Goal: Task Accomplishment & Management: Use online tool/utility

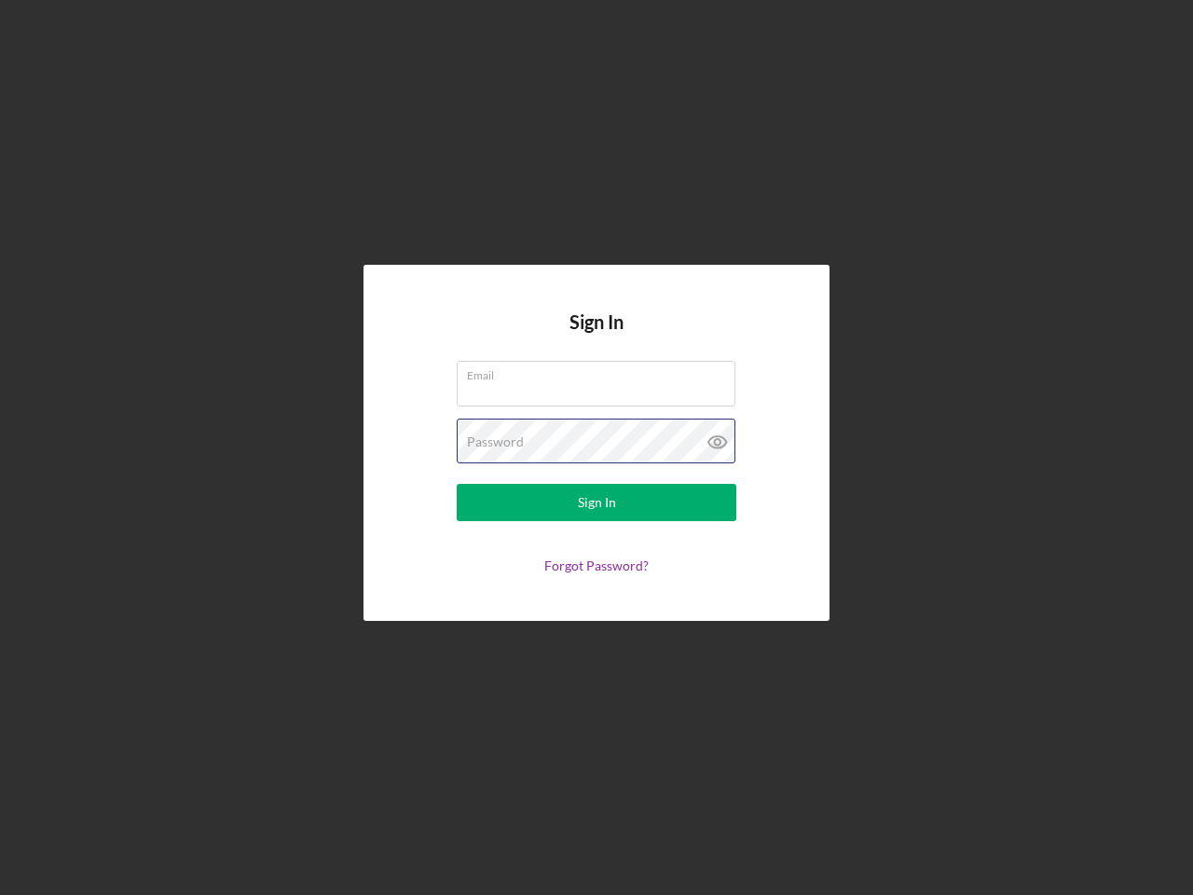
click at [597, 447] on div "Password" at bounding box center [597, 441] width 280 height 47
click at [718, 442] on icon at bounding box center [717, 441] width 47 height 47
